Goal: Task Accomplishment & Management: Complete application form

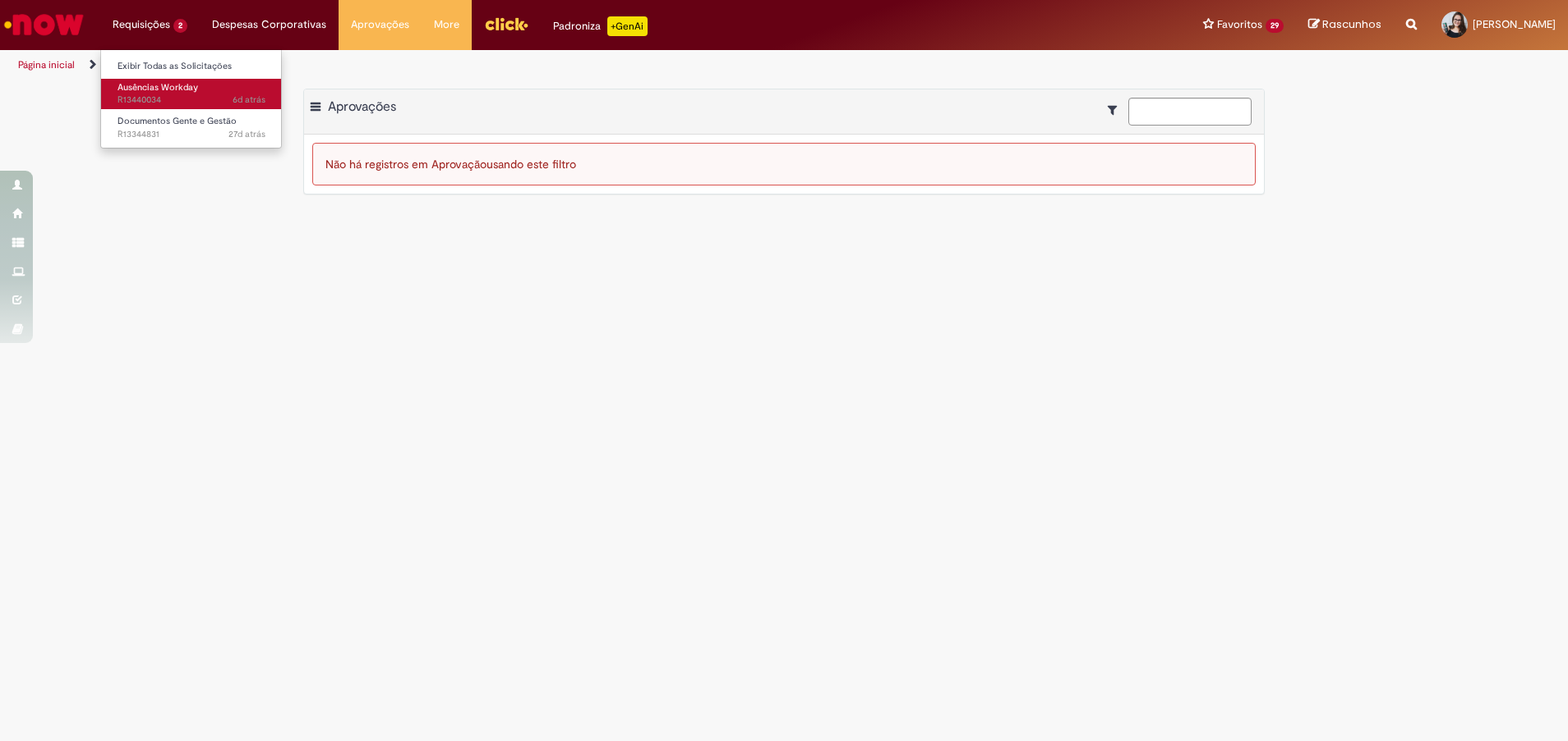
click at [121, 98] on span "6d atrás 6 dias atrás R13440034" at bounding box center [192, 100] width 148 height 14
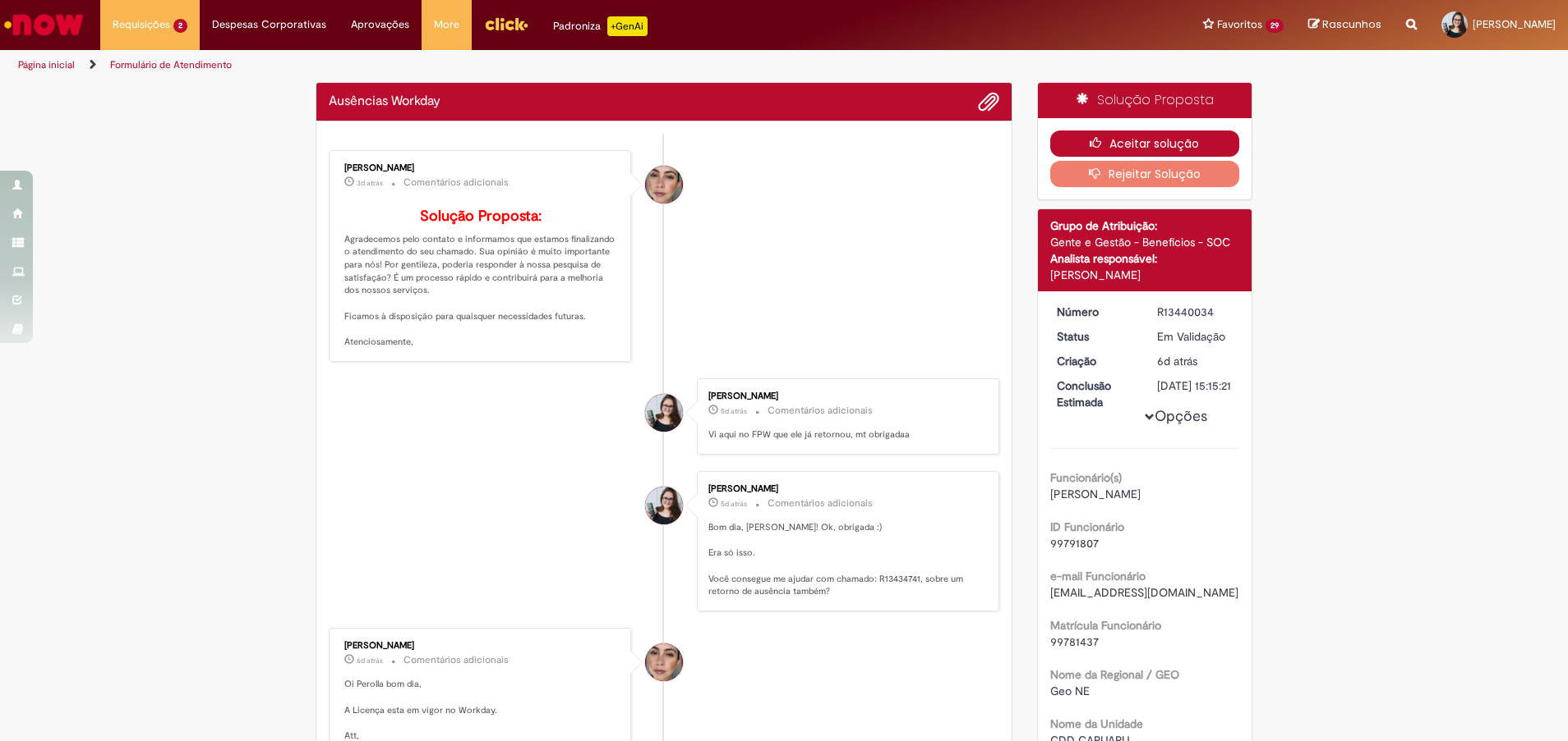
click at [1097, 146] on icon "button" at bounding box center [1100, 143] width 20 height 12
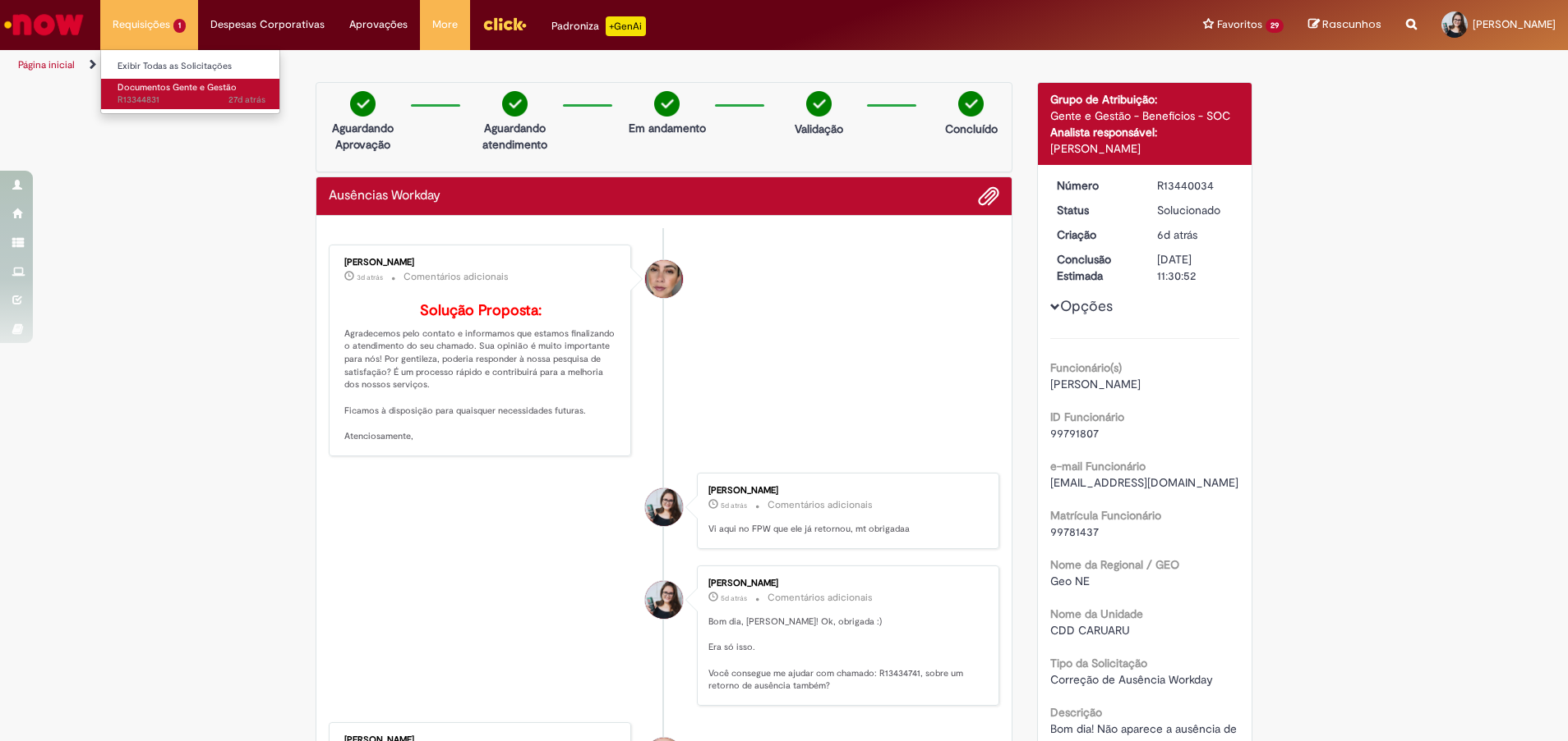
click at [157, 88] on span "Documentos Gente e Gestão" at bounding box center [177, 88] width 119 height 13
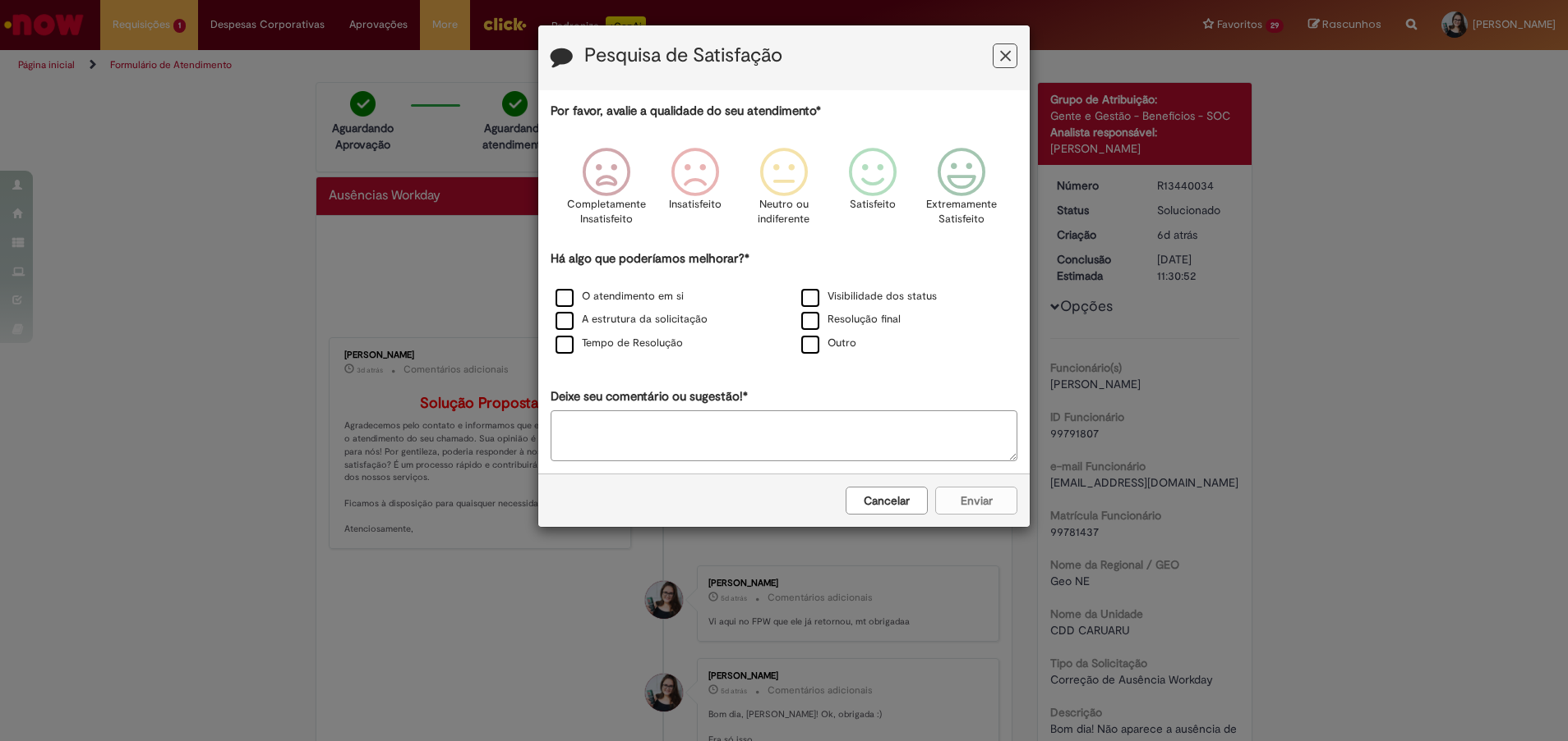
click at [1006, 58] on div "Pesquisa de Satisfação" at bounding box center [783, 58] width 491 height 65
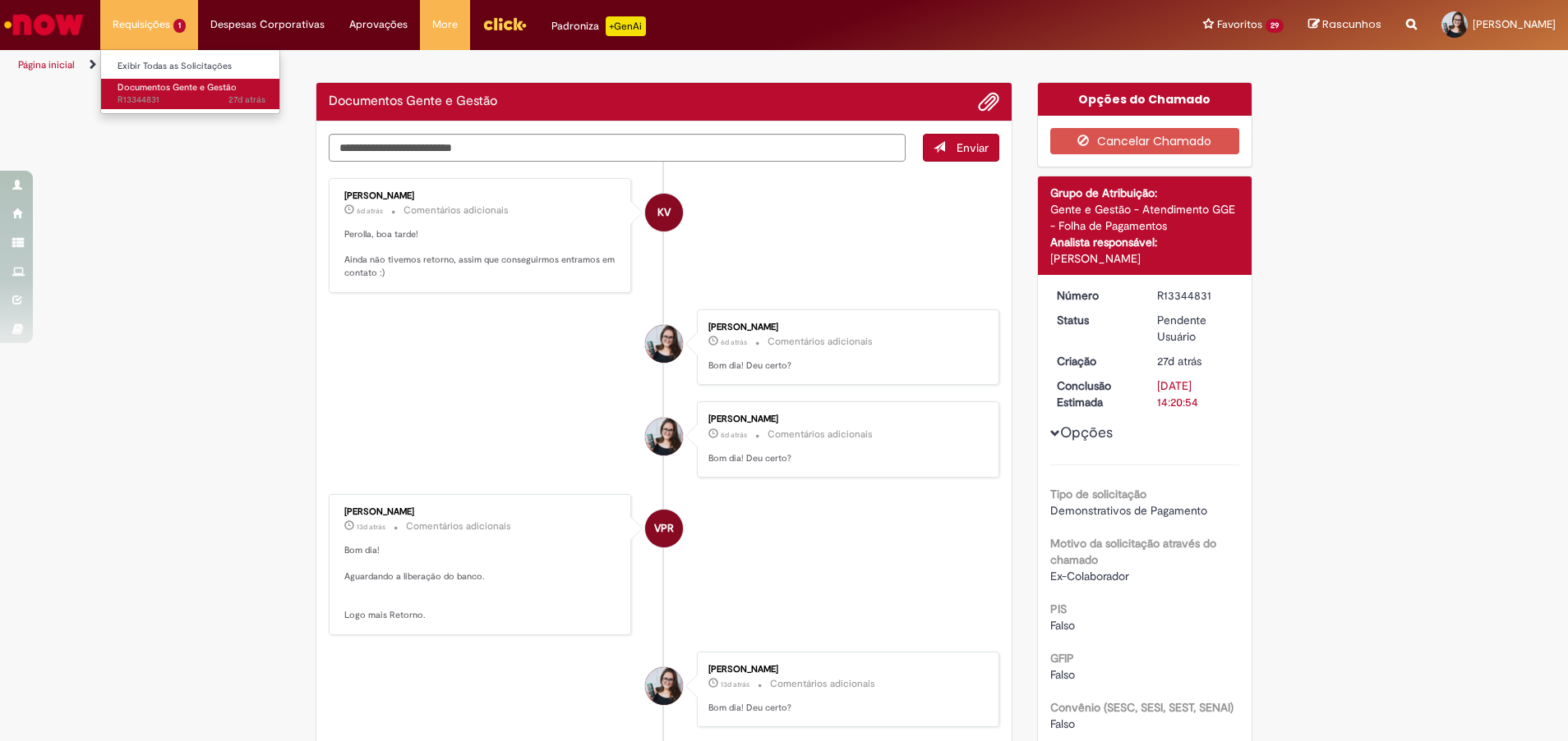
click at [158, 98] on span "27d atrás 27 dias atrás R13344831" at bounding box center [192, 100] width 148 height 14
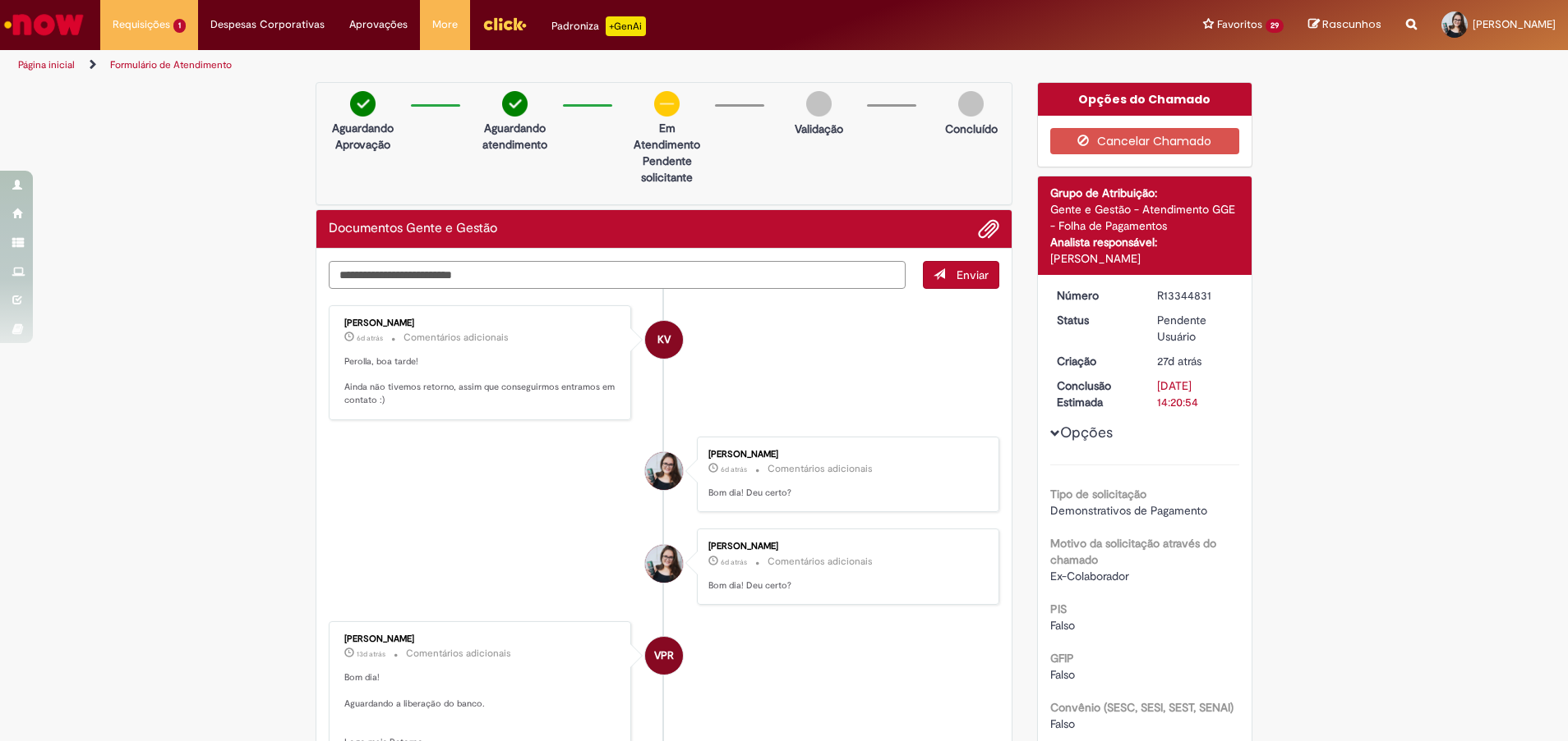
click at [534, 288] on textarea "Digite sua mensagem aqui..." at bounding box center [617, 275] width 577 height 28
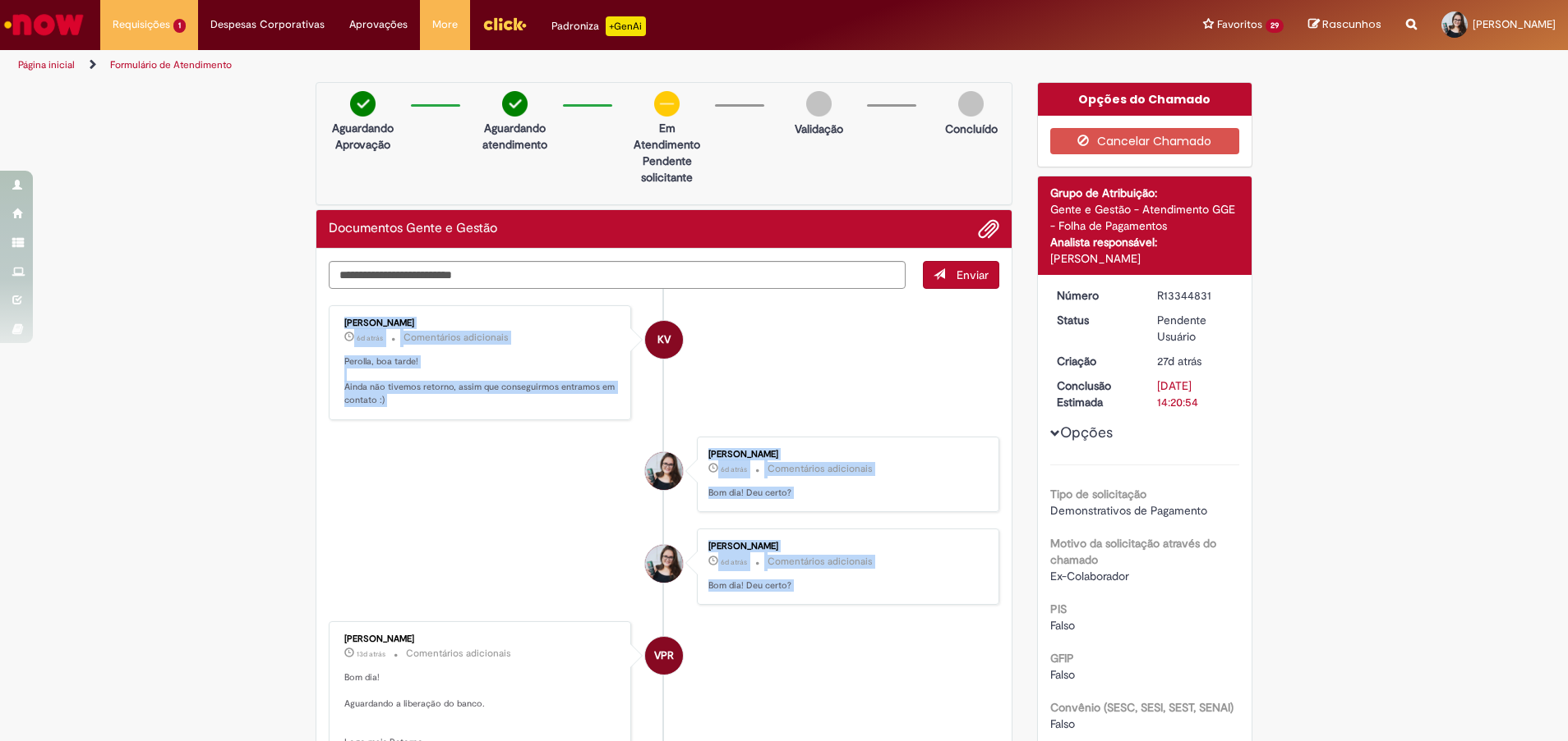
drag, startPoint x: 779, startPoint y: 745, endPoint x: 782, endPoint y: 757, distance: 12.4
click at [782, 741] on html "Pular para o conteúdo da página Requisições 1 Exibir Todas as Solicitações Docu…" at bounding box center [784, 370] width 1568 height 741
